Goal: Task Accomplishment & Management: Use online tool/utility

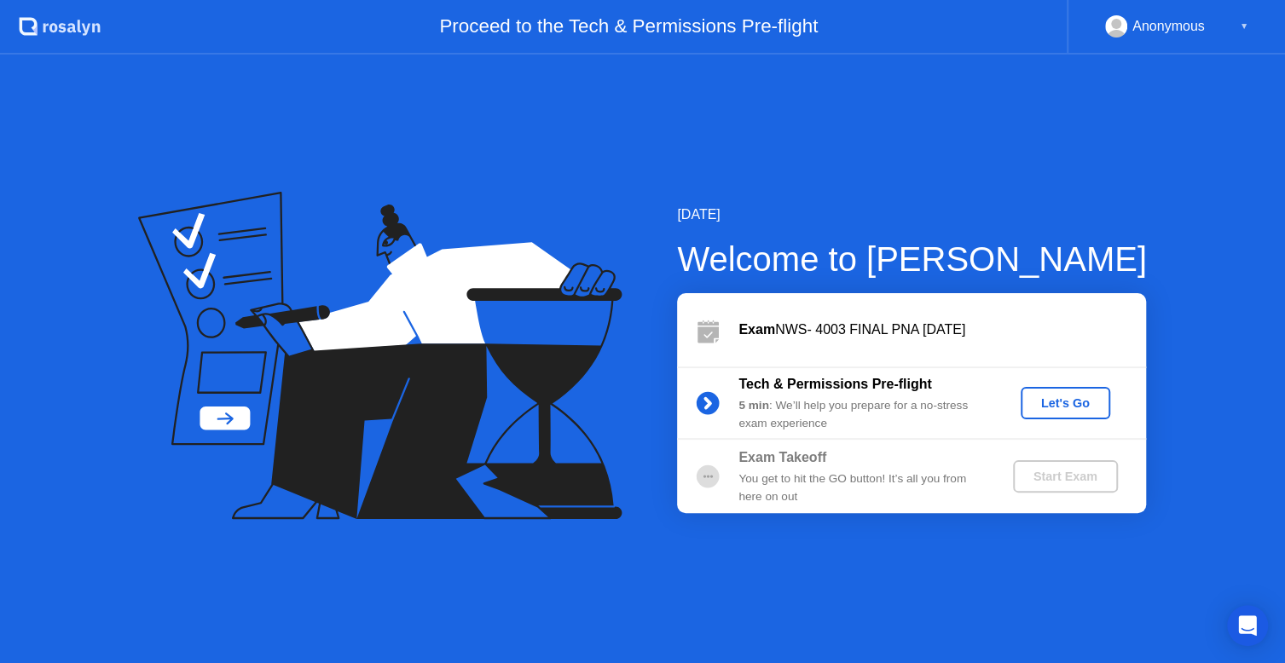
click at [1072, 410] on div "Let's Go" at bounding box center [1065, 403] width 76 height 14
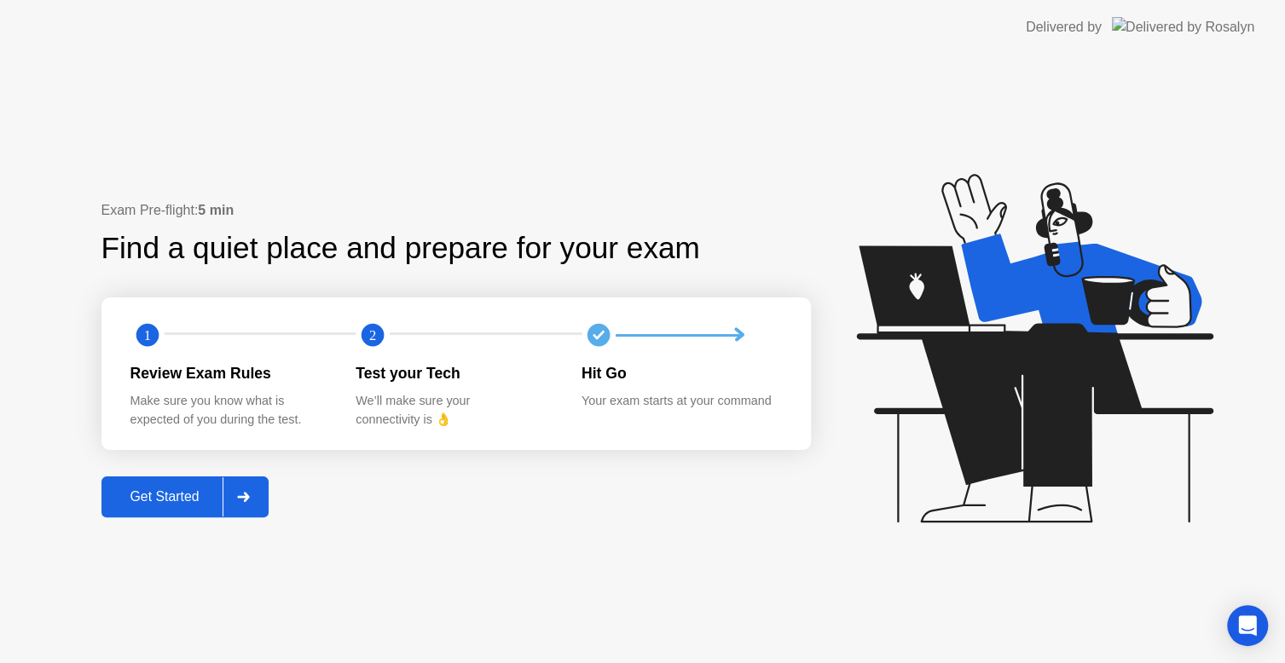
click at [197, 497] on div "Get Started" at bounding box center [165, 496] width 117 height 15
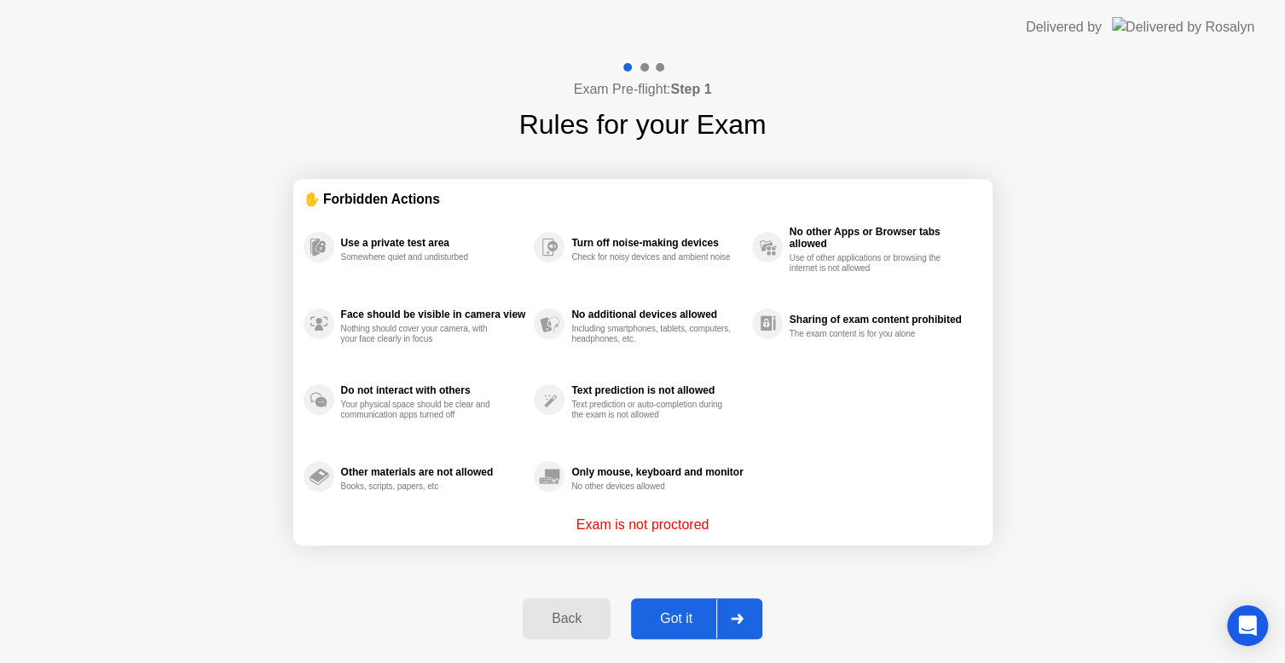
click at [675, 605] on button "Got it" at bounding box center [696, 618] width 131 height 41
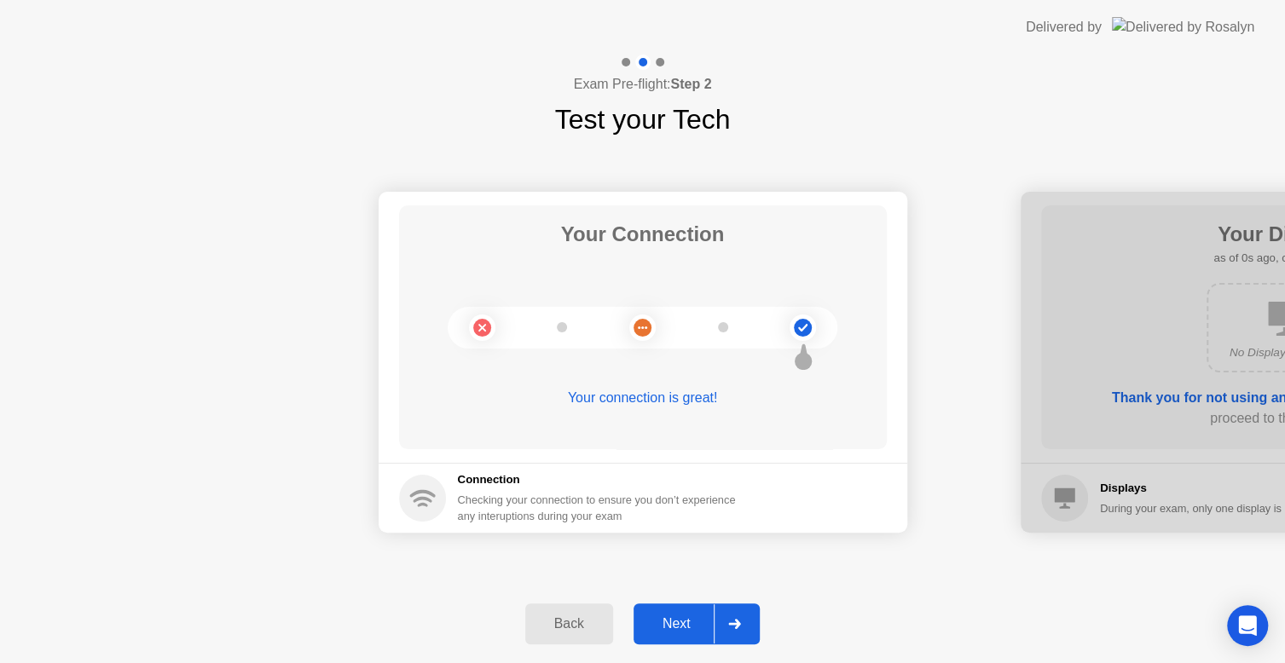
click at [686, 626] on div "Next" at bounding box center [677, 623] width 76 height 15
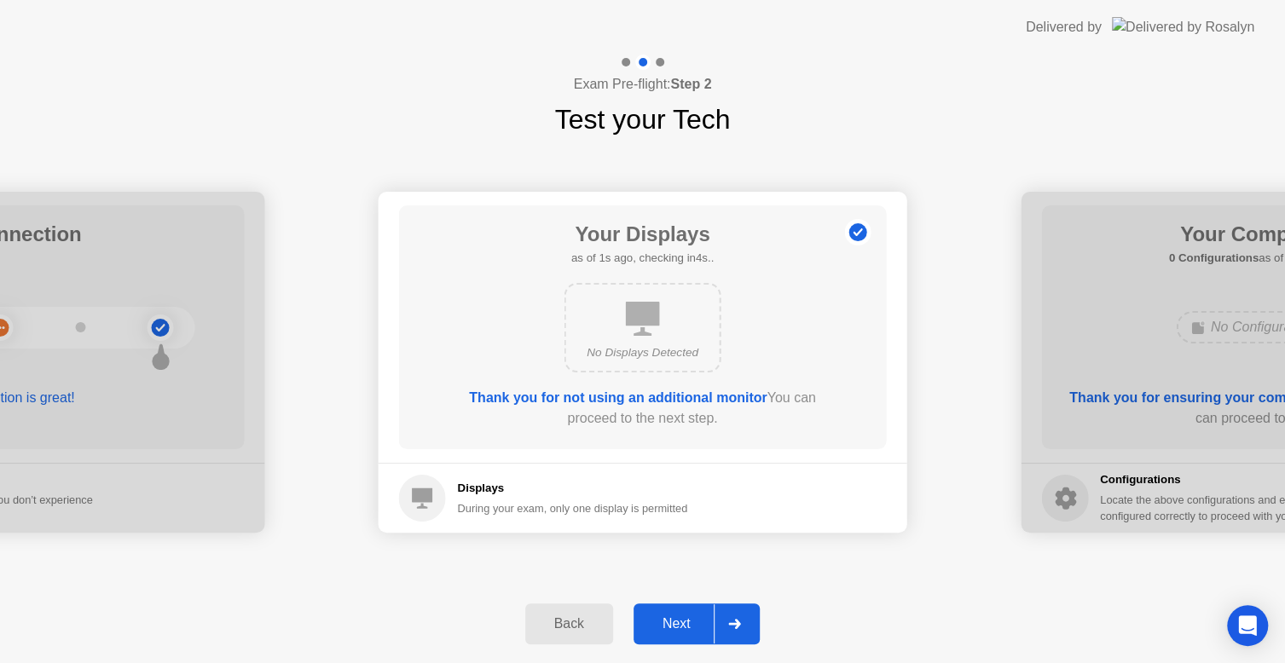
click at [686, 625] on div "Next" at bounding box center [677, 623] width 76 height 15
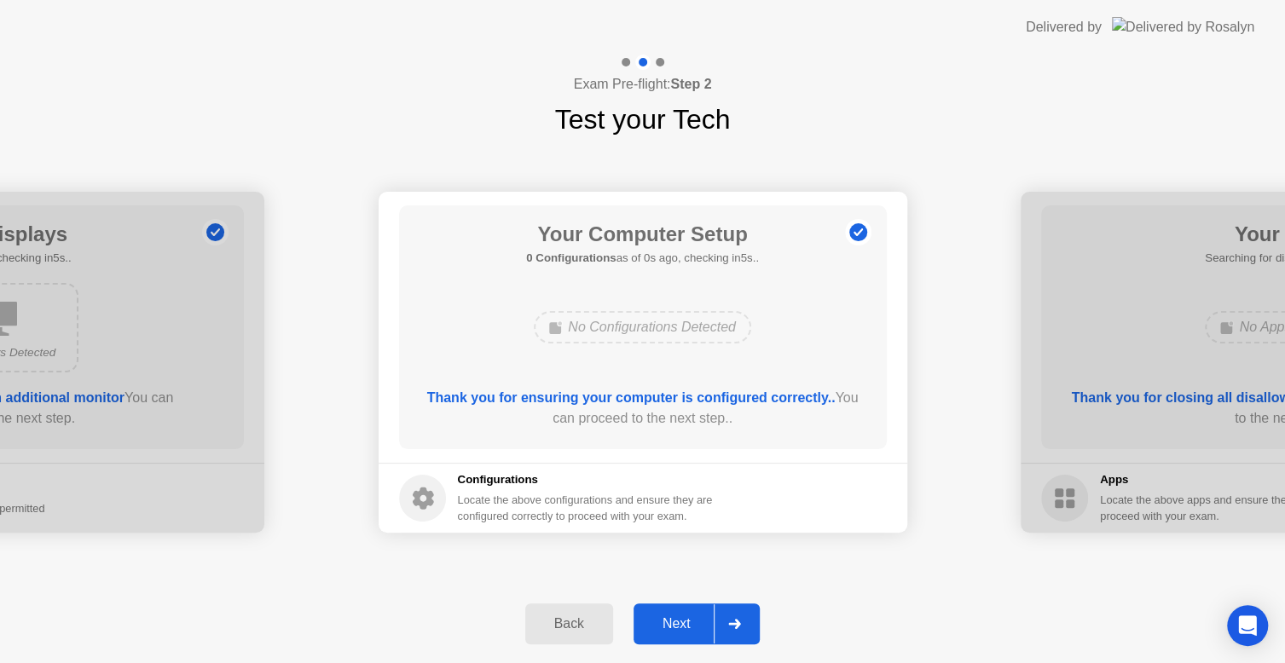
click at [686, 625] on div "Next" at bounding box center [677, 623] width 76 height 15
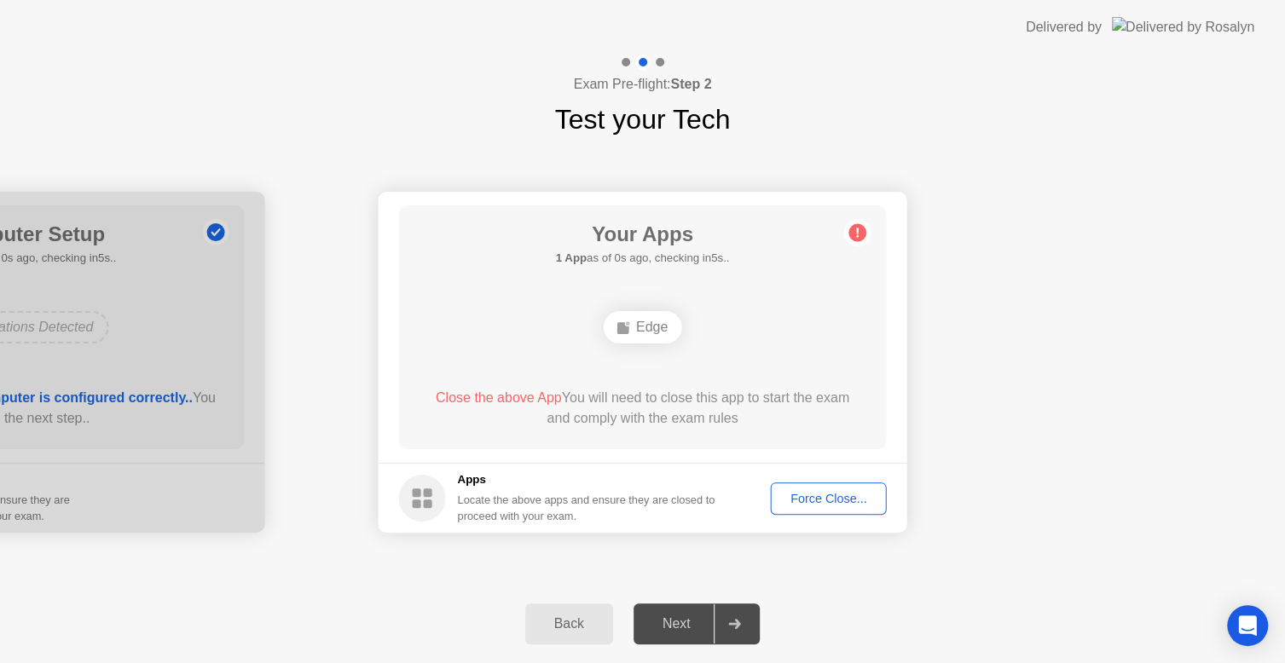
click at [818, 496] on div "Force Close..." at bounding box center [829, 499] width 104 height 14
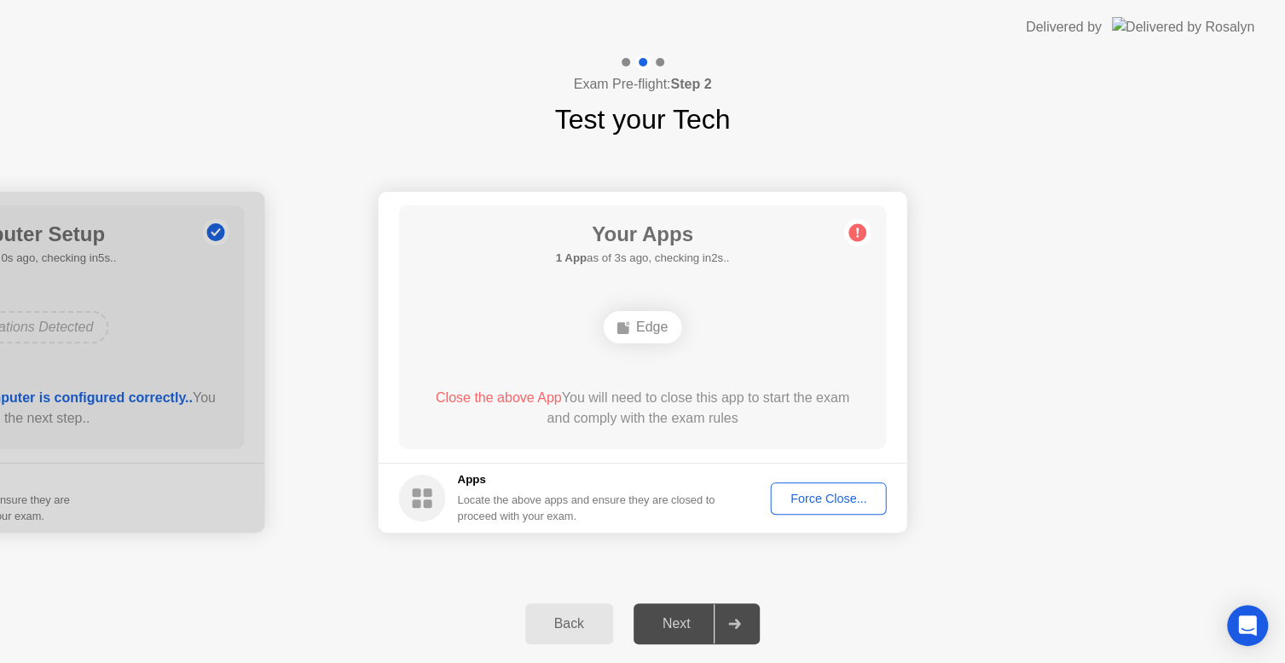
click at [817, 500] on div "Force Close..." at bounding box center [829, 499] width 104 height 14
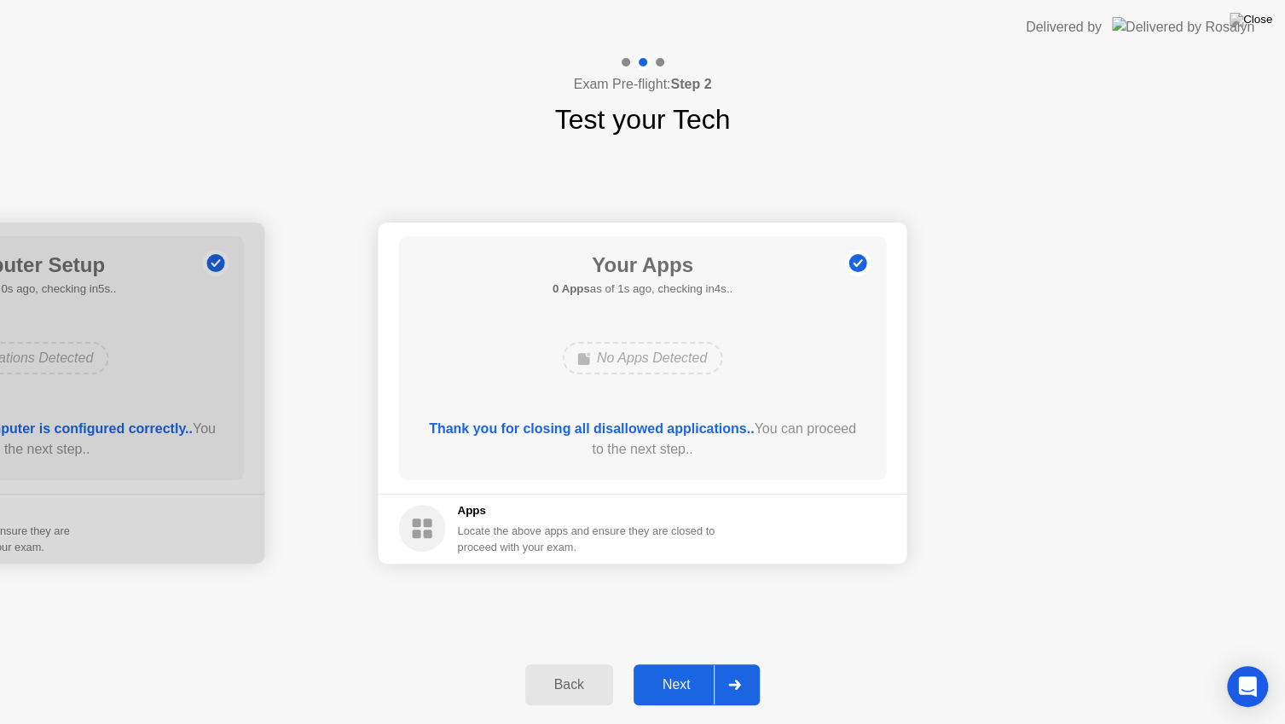
click at [692, 662] on div "Next" at bounding box center [677, 684] width 76 height 15
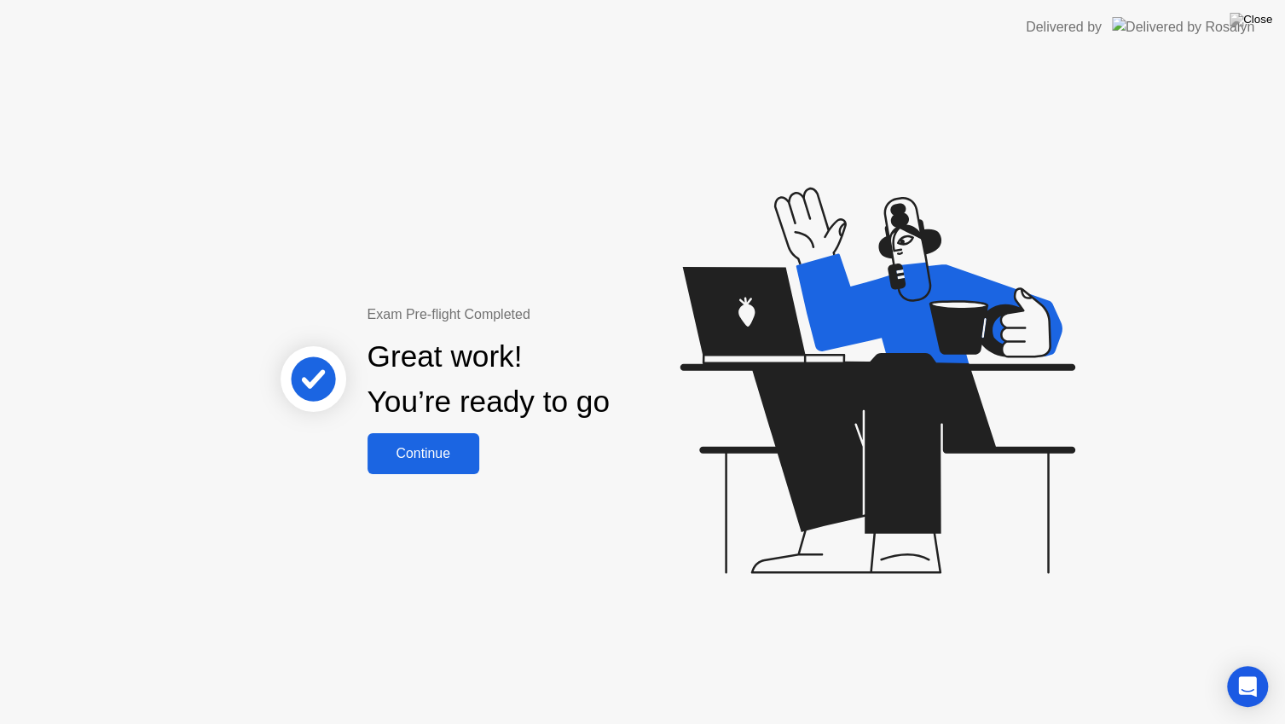
click at [412, 447] on div "Continue" at bounding box center [423, 453] width 101 height 15
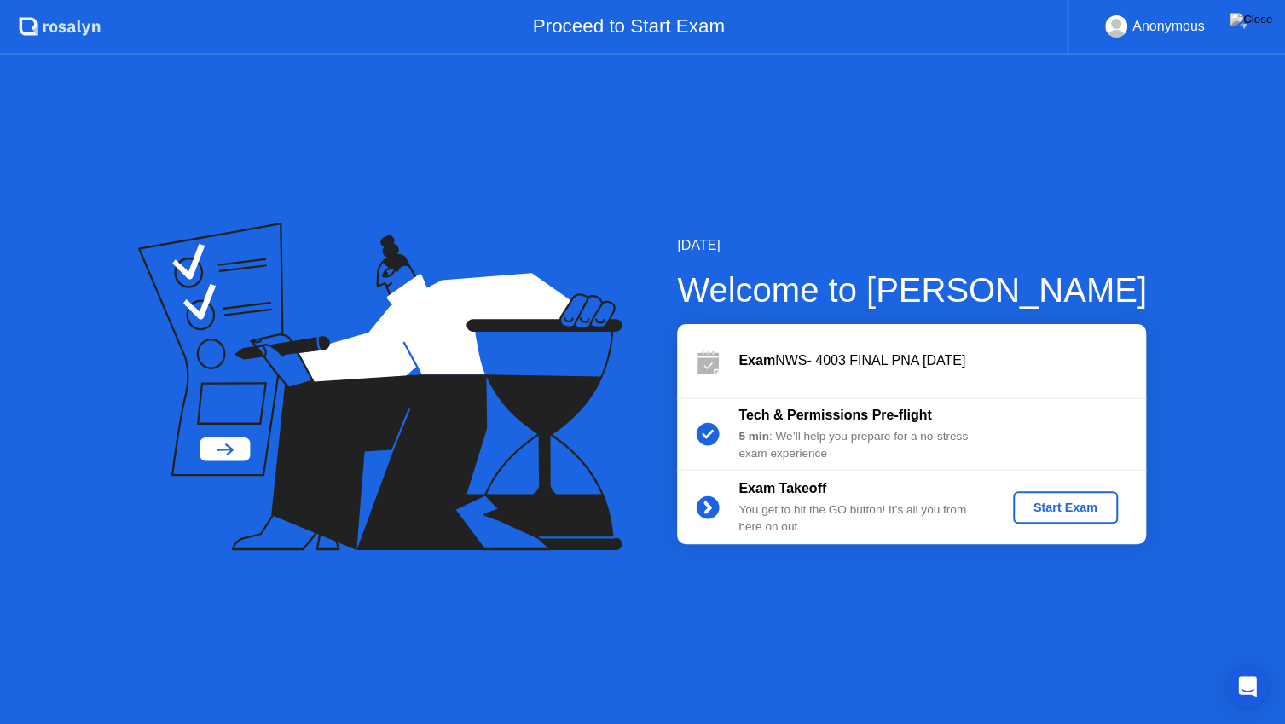
click at [1077, 501] on div "Start Exam" at bounding box center [1065, 507] width 91 height 14
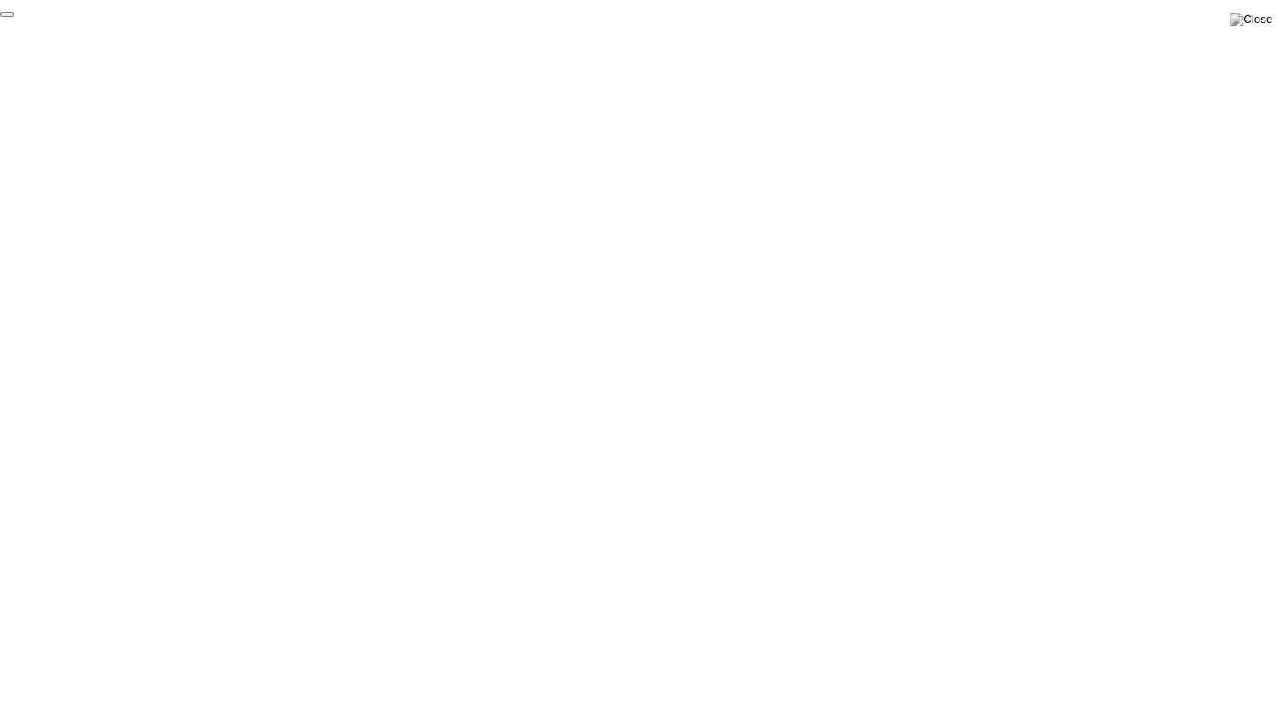
click div "End Proctoring Session"
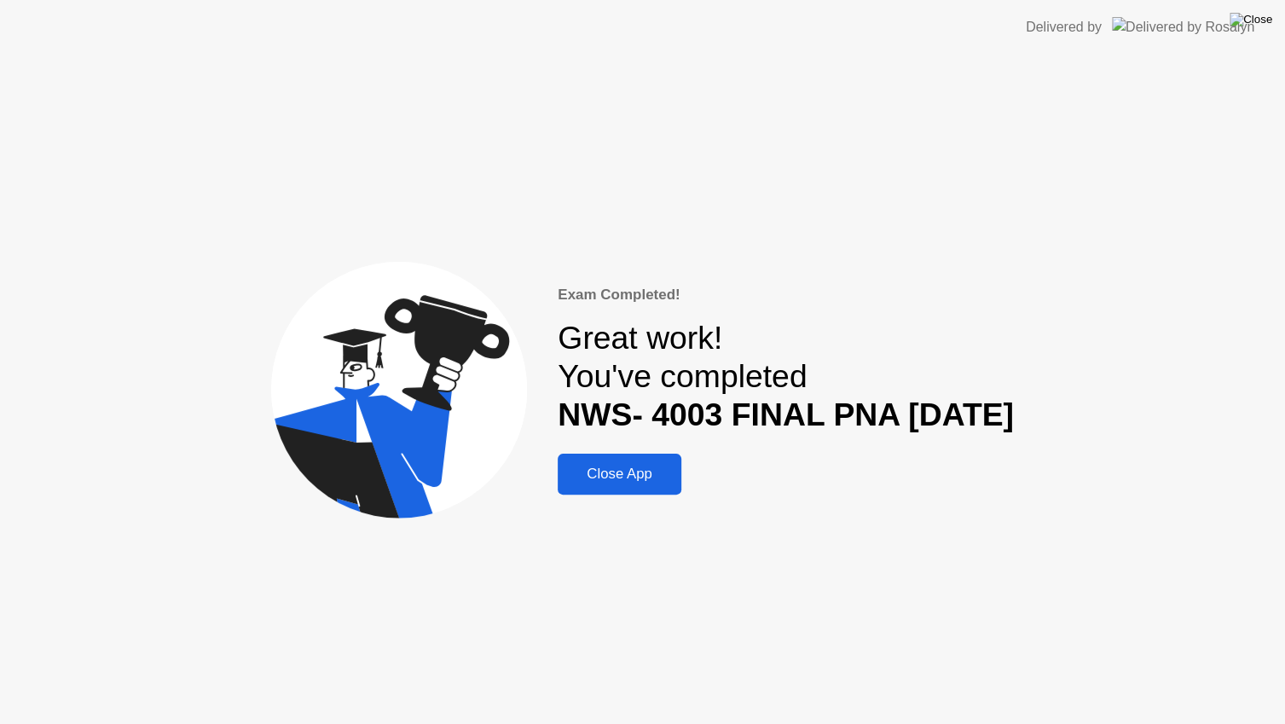
click at [1265, 14] on img at bounding box center [1250, 20] width 43 height 14
